Goal: Book appointment/travel/reservation

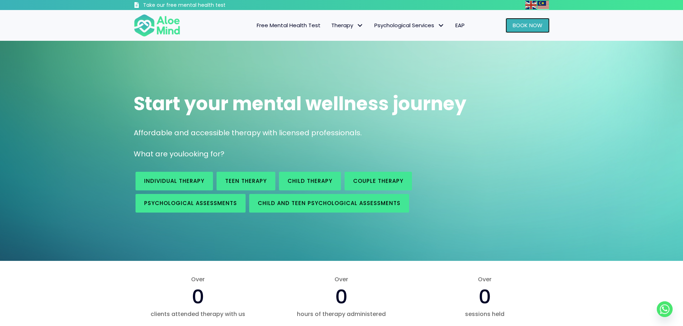
click at [543, 30] on link "Book Now" at bounding box center [527, 25] width 44 height 15
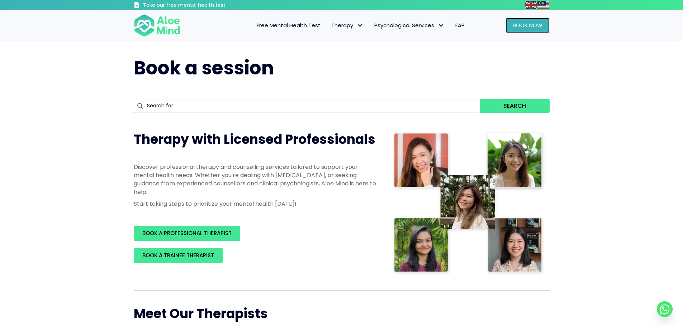
click at [537, 28] on span "Book Now" at bounding box center [527, 25] width 30 height 8
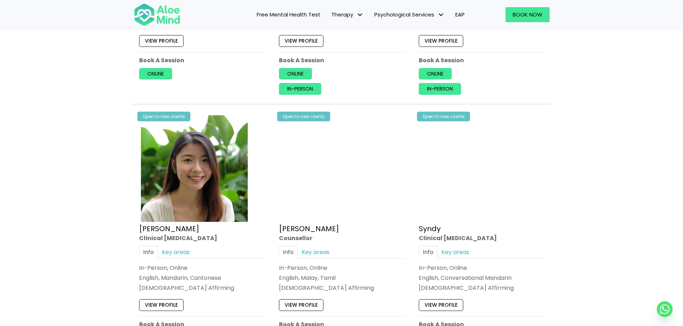
scroll to position [1756, 0]
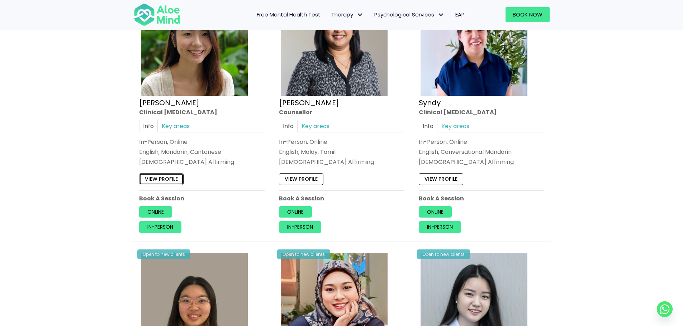
click at [163, 177] on link "View profile" at bounding box center [161, 178] width 44 height 11
click at [530, 14] on span "Book Now" at bounding box center [527, 15] width 30 height 8
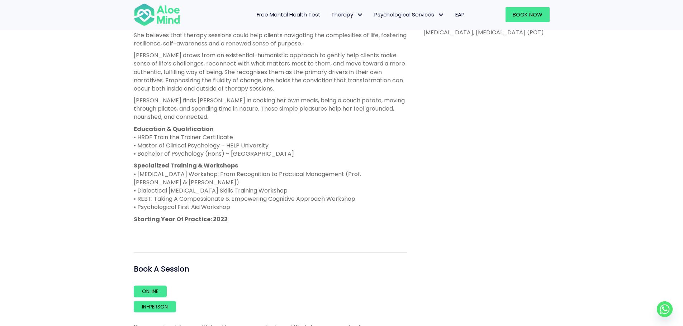
scroll to position [430, 0]
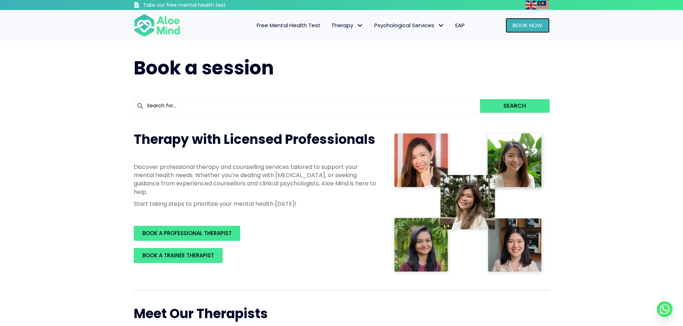
click at [529, 26] on span "Book Now" at bounding box center [527, 25] width 30 height 8
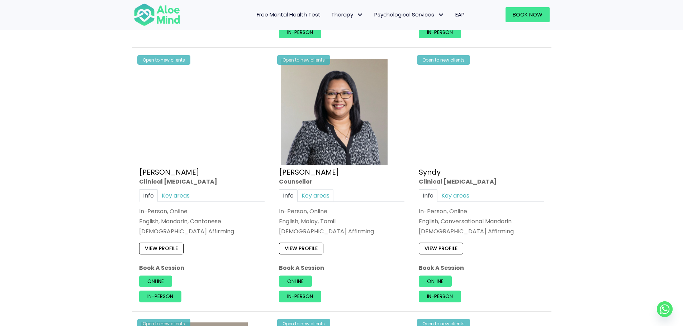
scroll to position [1791, 0]
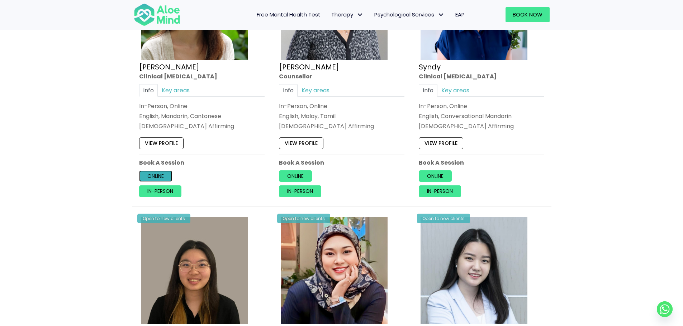
click at [166, 179] on link "Online" at bounding box center [155, 176] width 33 height 11
